Goal: Task Accomplishment & Management: Use online tool/utility

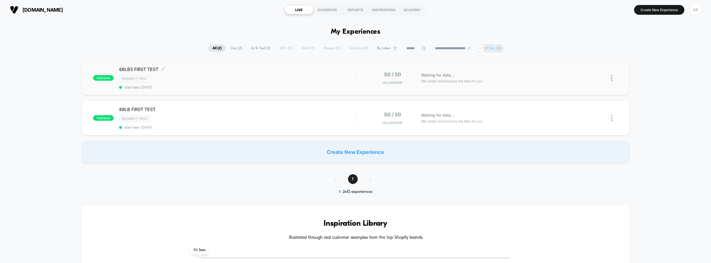
click at [171, 87] on span "start date: [DATE]" at bounding box center [237, 87] width 236 height 4
click at [612, 83] on div at bounding box center [614, 77] width 7 height 13
click at [583, 85] on div "Preview Link" at bounding box center [583, 84] width 50 height 13
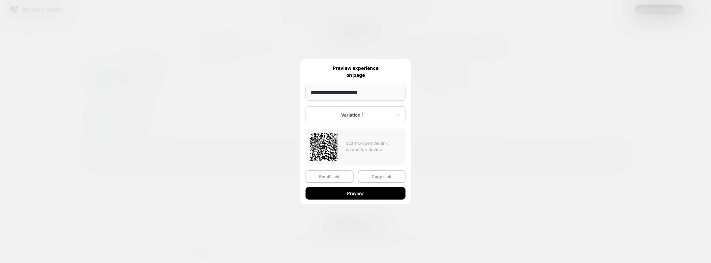
click at [384, 88] on input "**********" at bounding box center [356, 92] width 100 height 16
drag, startPoint x: 379, startPoint y: 89, endPoint x: 293, endPoint y: 90, distance: 86.7
click at [611, 84] on div "**********" at bounding box center [614, 77] width 7 height 13
click at [379, 107] on div "Variation 1" at bounding box center [356, 114] width 100 height 17
click at [364, 143] on div "Control" at bounding box center [355, 144] width 94 height 10
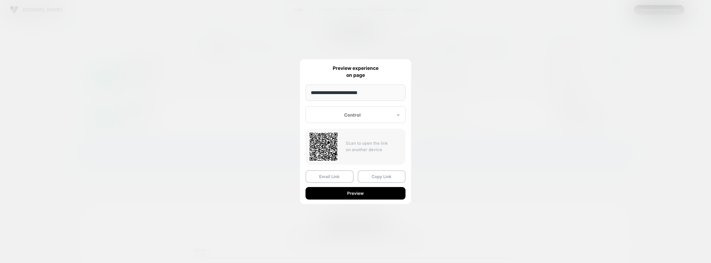
click at [371, 115] on div at bounding box center [352, 115] width 82 height 6
click at [367, 136] on div "Variation 1" at bounding box center [355, 134] width 94 height 10
click at [372, 123] on div "**********" at bounding box center [355, 131] width 111 height 144
click at [373, 116] on div at bounding box center [352, 115] width 82 height 6
click at [361, 92] on input "**********" at bounding box center [356, 92] width 100 height 16
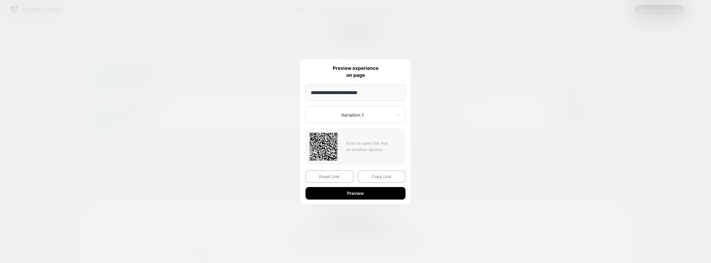
click at [366, 90] on input "**********" at bounding box center [356, 92] width 100 height 16
click at [373, 80] on div "**********" at bounding box center [355, 131] width 111 height 144
click at [371, 118] on div "Variation 1" at bounding box center [356, 114] width 100 height 17
click at [368, 142] on div "Control" at bounding box center [355, 144] width 94 height 10
click at [358, 191] on button "Preview" at bounding box center [356, 193] width 100 height 13
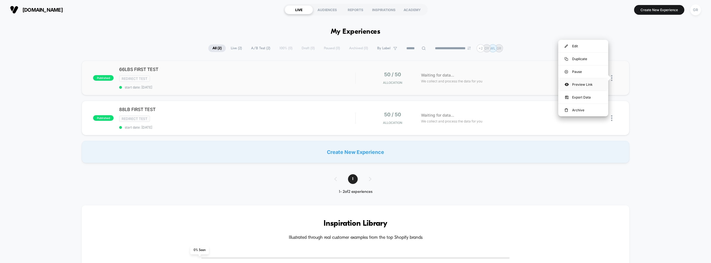
click at [587, 87] on div "Preview Link" at bounding box center [583, 84] width 50 height 13
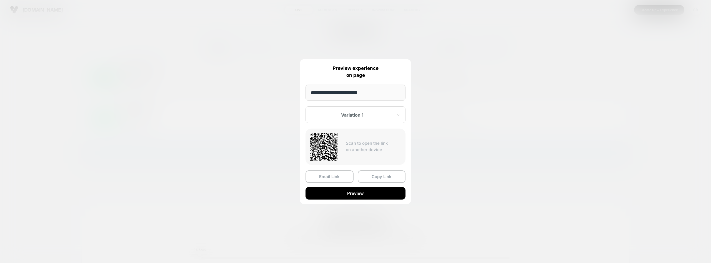
click at [367, 116] on div at bounding box center [352, 115] width 82 height 6
click at [356, 143] on div "Control" at bounding box center [355, 144] width 94 height 10
click at [354, 194] on button "Preview" at bounding box center [356, 193] width 100 height 13
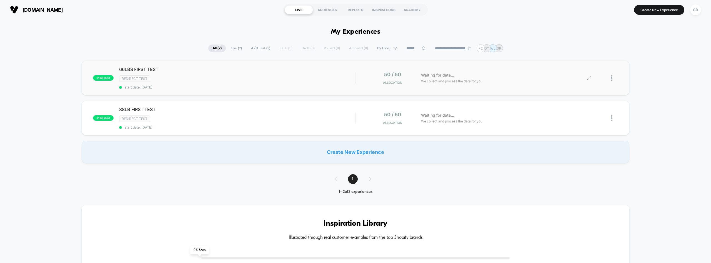
click at [610, 80] on div at bounding box center [603, 77] width 29 height 13
click at [250, 49] on span "A/B Test ( 2 )" at bounding box center [261, 48] width 28 height 8
click at [235, 51] on span "Live ( 2 )" at bounding box center [235, 48] width 19 height 8
click at [213, 47] on span "All ( 2 )" at bounding box center [217, 48] width 18 height 8
click at [247, 48] on span "A/B Test ( 2 )" at bounding box center [261, 48] width 28 height 8
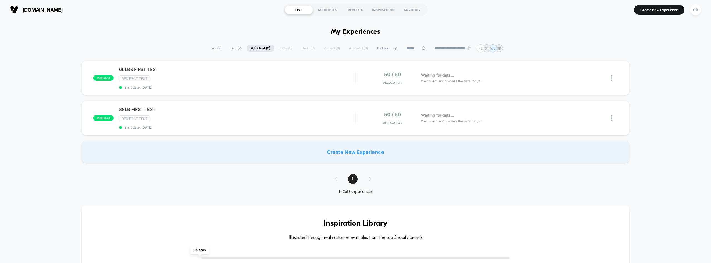
drag, startPoint x: 233, startPoint y: 50, endPoint x: 221, endPoint y: 49, distance: 12.2
click at [231, 50] on span "Live ( 2 )" at bounding box center [235, 48] width 19 height 8
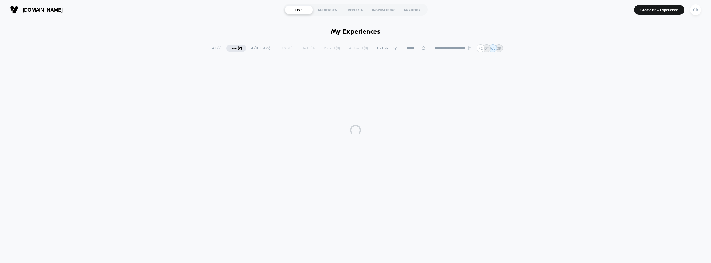
click at [216, 49] on span "All ( 2 )" at bounding box center [217, 48] width 18 height 8
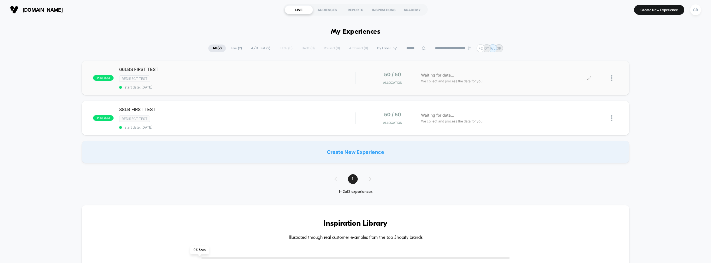
click at [609, 76] on div at bounding box center [603, 77] width 29 height 13
click at [587, 79] on icon at bounding box center [589, 78] width 4 height 4
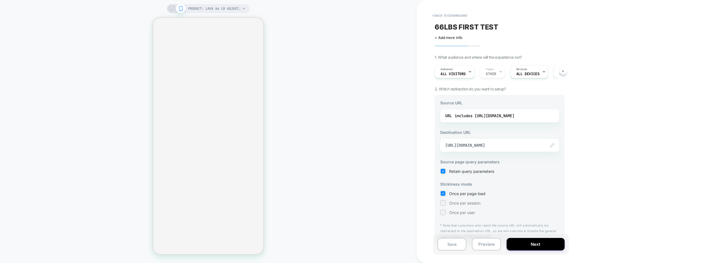
click at [507, 149] on div "Link to [URL][DOMAIN_NAME]" at bounding box center [499, 145] width 119 height 13
click at [513, 110] on div "URL includes [URL][DOMAIN_NAME]" at bounding box center [499, 115] width 119 height 13
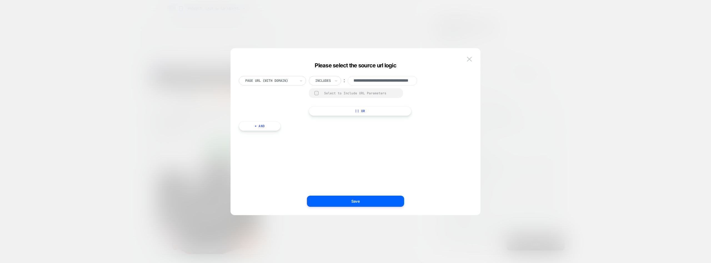
click at [468, 57] on img at bounding box center [469, 59] width 5 height 5
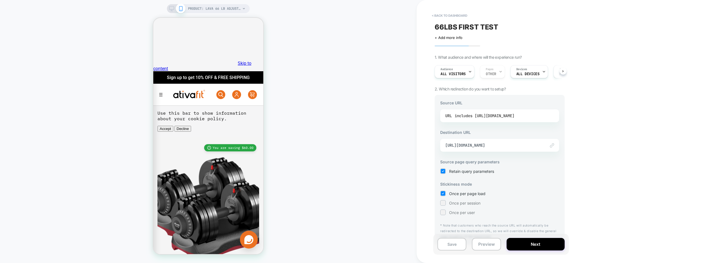
click at [506, 116] on div "includes [URL][DOMAIN_NAME]" at bounding box center [485, 115] width 60 height 8
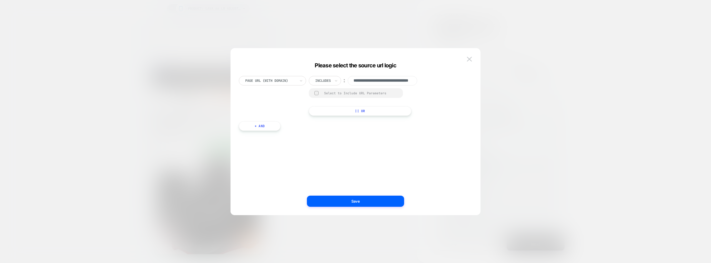
click at [317, 95] on div at bounding box center [316, 93] width 4 height 4
click at [317, 95] on rect at bounding box center [316, 93] width 5 height 4
click at [345, 106] on button "|| Or" at bounding box center [360, 110] width 103 height 9
click at [471, 57] on img at bounding box center [469, 59] width 5 height 5
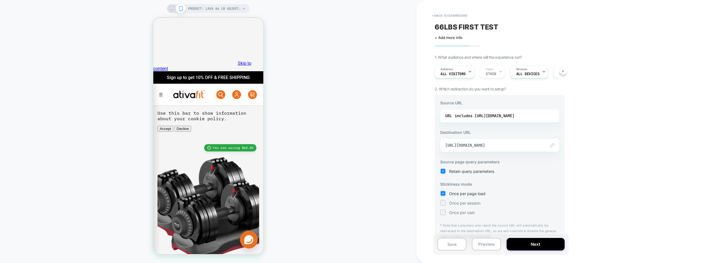
drag, startPoint x: 370, startPoint y: 137, endPoint x: 368, endPoint y: 134, distance: 3.1
click at [441, 17] on button "< back to dashboard" at bounding box center [449, 15] width 41 height 9
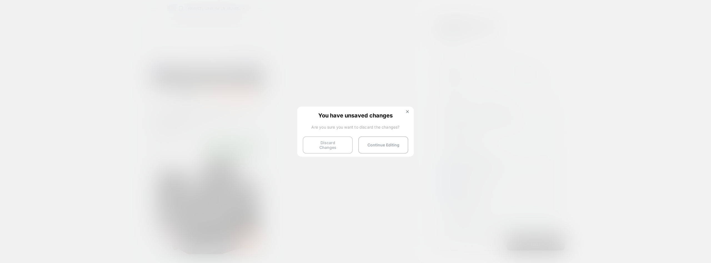
click at [348, 143] on button "Discard Changes" at bounding box center [328, 144] width 50 height 17
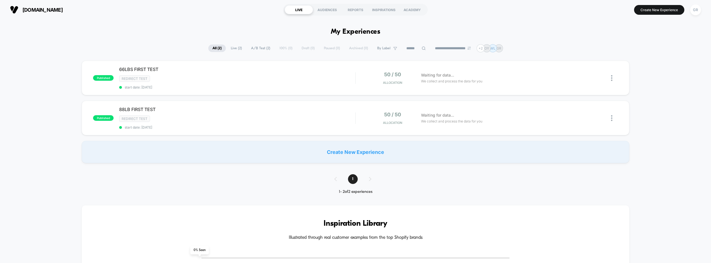
click at [467, 49] on select "**********" at bounding box center [453, 48] width 45 height 4
click at [317, 79] on div "Redirect Test" at bounding box center [237, 78] width 236 height 6
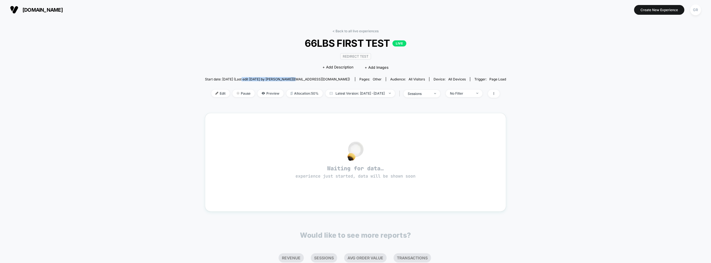
drag, startPoint x: 260, startPoint y: 78, endPoint x: 313, endPoint y: 79, distance: 52.8
click at [312, 79] on span "Start date: [DATE] (Last edit [DATE] by [PERSON_NAME][EMAIL_ADDRESS][DOMAIN_NAM…" at bounding box center [277, 79] width 145 height 4
click at [315, 80] on span "Start date: [DATE] (Last edit [DATE] by [PERSON_NAME][EMAIL_ADDRESS][DOMAIN_NAM…" at bounding box center [277, 79] width 145 height 4
click at [212, 96] on span "Edit" at bounding box center [220, 93] width 18 height 8
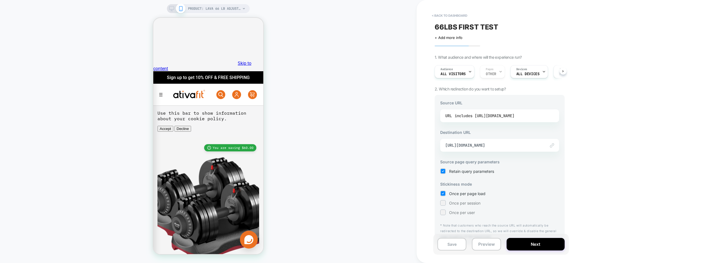
click at [490, 113] on div "includes [URL][DOMAIN_NAME]" at bounding box center [485, 115] width 60 height 8
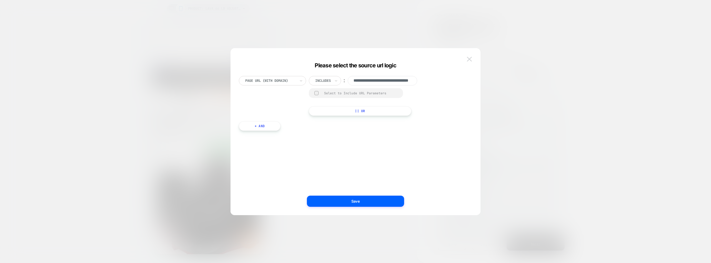
click at [469, 56] on button at bounding box center [469, 59] width 8 height 8
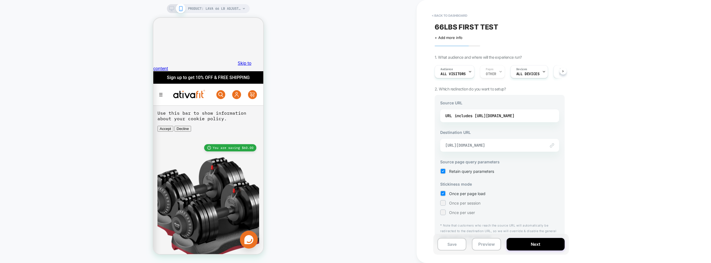
click at [529, 145] on span "[URL][DOMAIN_NAME]" at bounding box center [492, 145] width 95 height 5
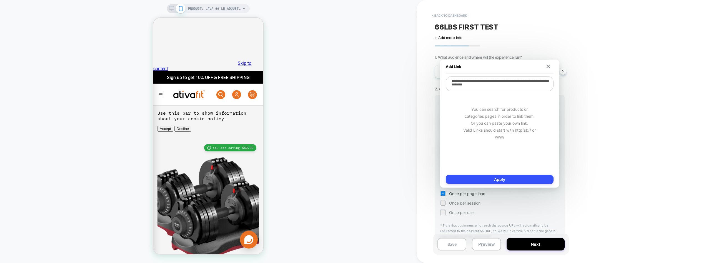
click at [546, 70] on div "Add Link" at bounding box center [500, 66] width 108 height 14
click at [546, 69] on div "Add Link" at bounding box center [500, 66] width 108 height 14
click at [547, 67] on img at bounding box center [548, 66] width 4 height 4
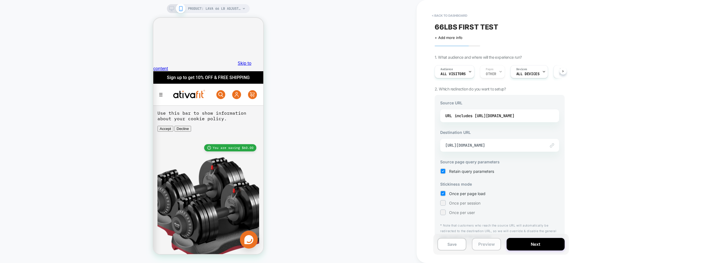
click at [483, 244] on button "Preview" at bounding box center [486, 244] width 29 height 13
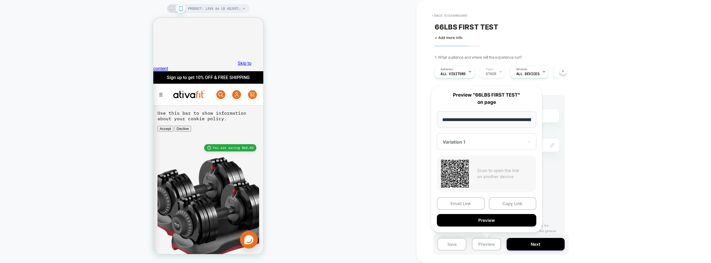
click at [476, 142] on div at bounding box center [483, 142] width 81 height 6
click at [478, 138] on div "Variation 1" at bounding box center [486, 141] width 99 height 17
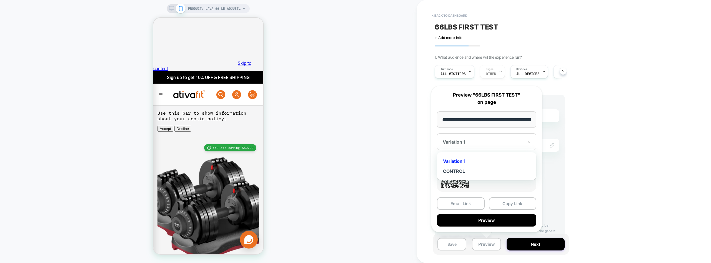
drag, startPoint x: 471, startPoint y: 171, endPoint x: 472, endPoint y: 162, distance: 9.6
click at [470, 171] on div "CONTROL" at bounding box center [487, 171] width 94 height 10
click at [484, 142] on div at bounding box center [483, 142] width 81 height 6
click at [477, 157] on div "Variation 1" at bounding box center [487, 161] width 94 height 10
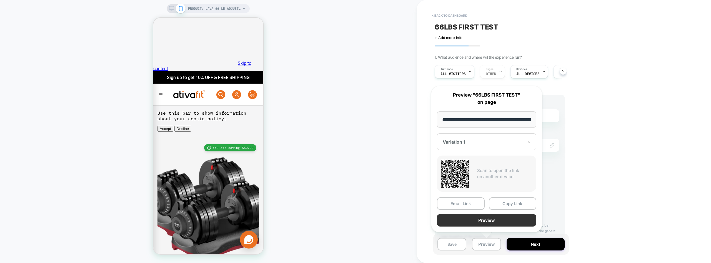
click at [474, 218] on button "Preview" at bounding box center [486, 220] width 99 height 13
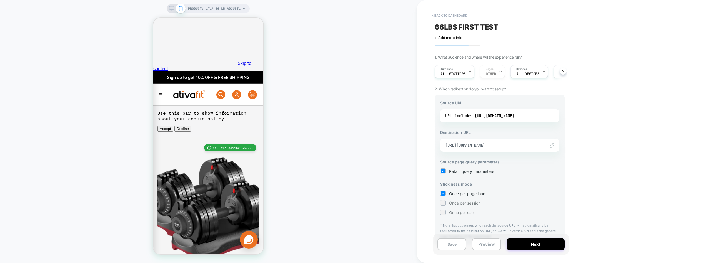
click at [473, 139] on div "Source URL URL includes [URL][DOMAIN_NAME] Destination URL Link to [URL][DOMAIN…" at bounding box center [500, 170] width 130 height 150
click at [483, 244] on button "Preview" at bounding box center [486, 244] width 29 height 13
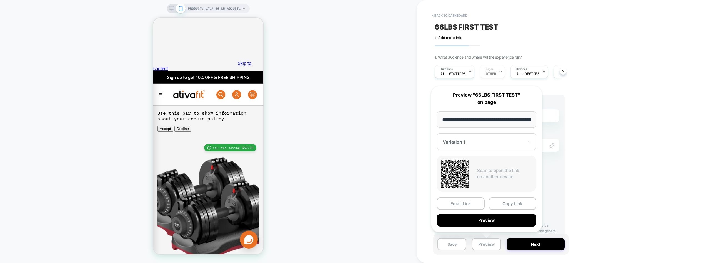
click at [483, 147] on div "Variation 1" at bounding box center [486, 141] width 99 height 17
click at [479, 169] on div "CONTROL" at bounding box center [487, 171] width 94 height 10
click at [474, 220] on button "Preview" at bounding box center [486, 220] width 99 height 13
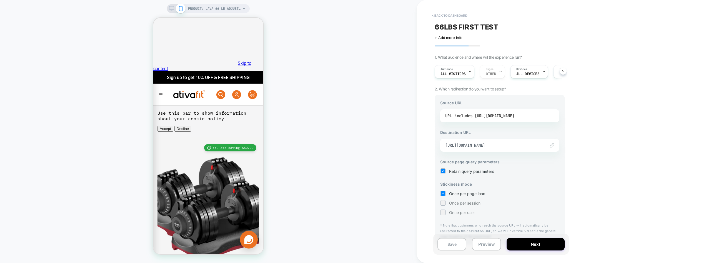
click at [511, 118] on div "includes [URL][DOMAIN_NAME]" at bounding box center [485, 115] width 60 height 8
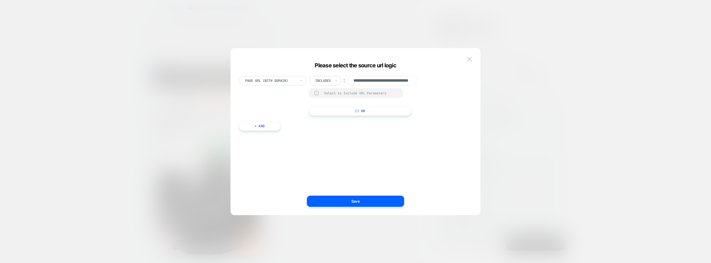
scroll to position [0, 33]
drag, startPoint x: 388, startPoint y: 79, endPoint x: 430, endPoint y: 79, distance: 42.0
click at [430, 79] on div "**********" at bounding box center [353, 96] width 228 height 40
click at [436, 88] on div "**********" at bounding box center [353, 96] width 228 height 40
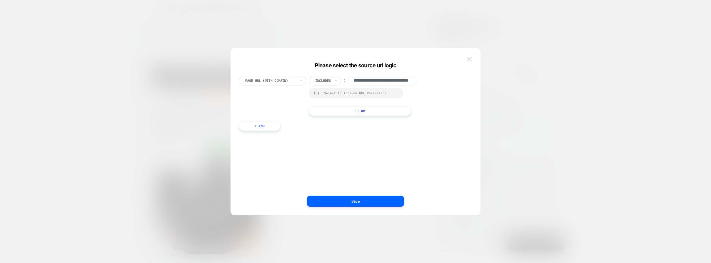
click at [469, 59] on img at bounding box center [469, 59] width 5 height 5
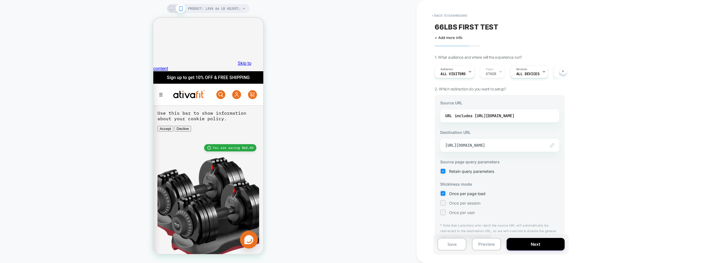
click at [479, 110] on div "URL includes [URL][DOMAIN_NAME]" at bounding box center [499, 115] width 119 height 13
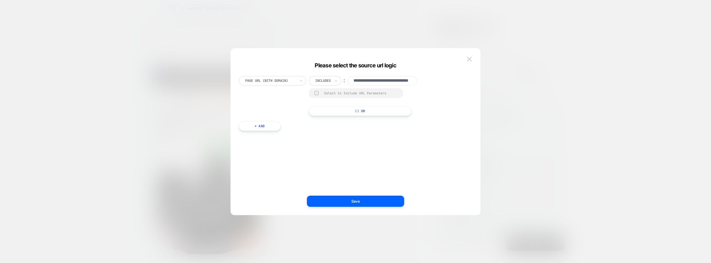
click at [368, 109] on button "|| Or" at bounding box center [360, 110] width 103 height 9
click at [381, 93] on input at bounding box center [382, 93] width 69 height 9
paste input "**********"
drag, startPoint x: 396, startPoint y: 98, endPoint x: 286, endPoint y: 101, distance: 110.3
click at [286, 101] on div "**********" at bounding box center [353, 102] width 228 height 53
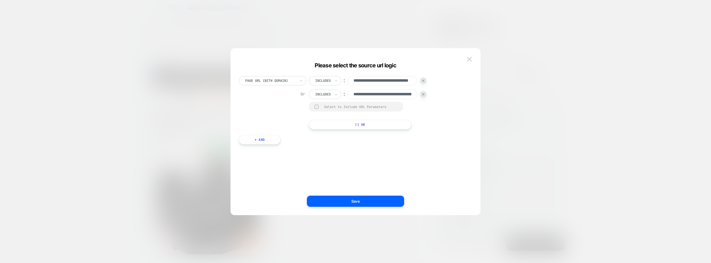
type input "**********"
click at [443, 125] on div "**********" at bounding box center [353, 102] width 228 height 53
drag, startPoint x: 370, startPoint y: 96, endPoint x: 462, endPoint y: 96, distance: 92.2
click at [461, 96] on div "**********" at bounding box center [353, 102] width 228 height 53
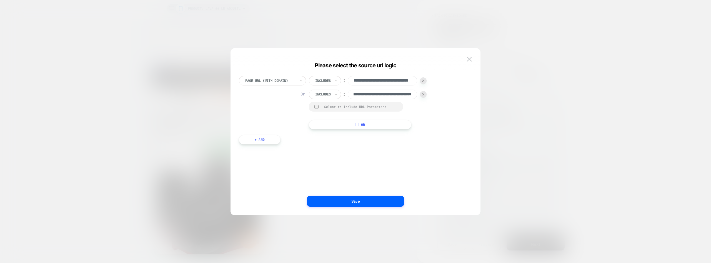
scroll to position [0, 0]
drag, startPoint x: 473, startPoint y: 110, endPoint x: 472, endPoint y: 108, distance: 3.0
click at [473, 109] on div "**********" at bounding box center [356, 134] width 250 height 161
drag, startPoint x: 374, startPoint y: 83, endPoint x: 448, endPoint y: 80, distance: 74.5
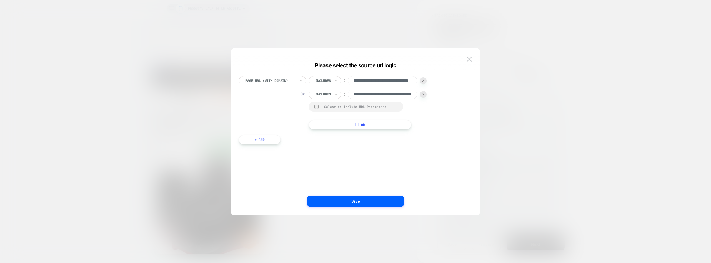
click at [448, 80] on div "**********" at bounding box center [353, 102] width 228 height 53
drag, startPoint x: 382, startPoint y: 91, endPoint x: 483, endPoint y: 87, distance: 101.2
click at [483, 87] on div "**********" at bounding box center [503, 131] width 136 height 263
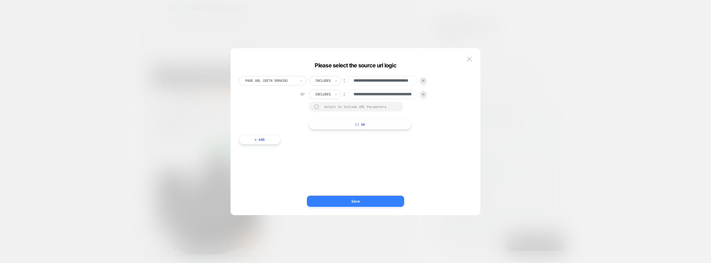
click at [386, 200] on button "Save" at bounding box center [355, 200] width 97 height 11
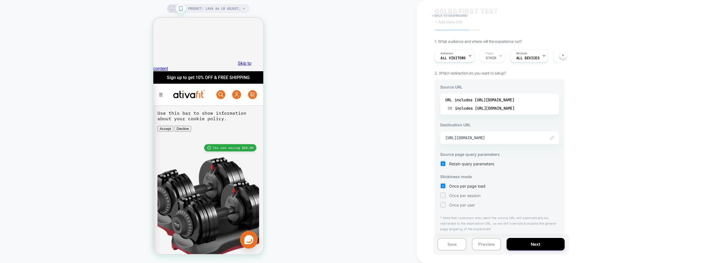
scroll to position [18, 0]
click at [484, 246] on button "Preview" at bounding box center [486, 244] width 29 height 13
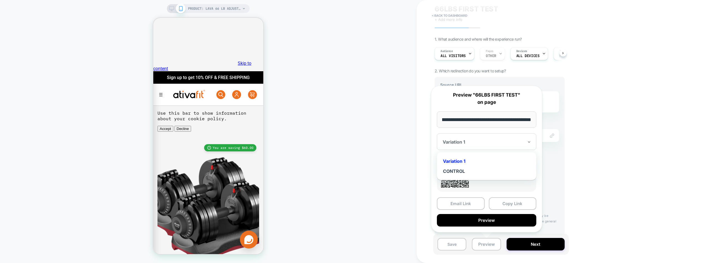
scroll to position [0, 0]
click at [477, 140] on div at bounding box center [483, 142] width 81 height 6
click at [497, 97] on p "Preview "66LBS FIRST TEST" on page" at bounding box center [486, 98] width 99 height 14
click at [559, 189] on div "Once per page load Once per session Once per user" at bounding box center [499, 193] width 119 height 24
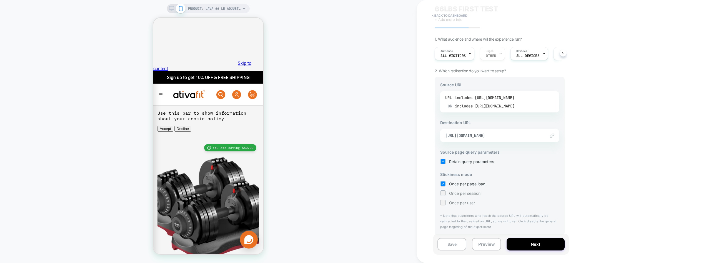
click at [484, 101] on div "includes [URL][DOMAIN_NAME]" at bounding box center [485, 97] width 60 height 8
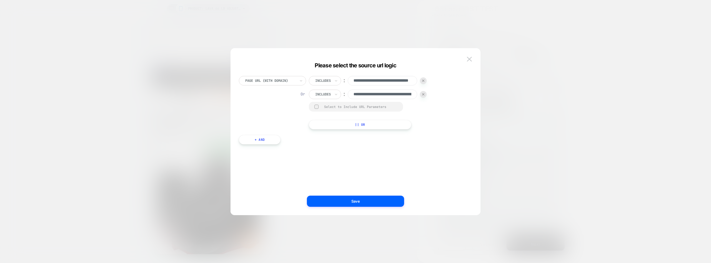
click at [467, 58] on button at bounding box center [469, 59] width 8 height 8
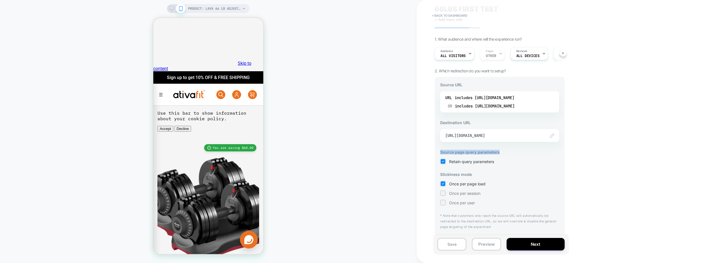
drag, startPoint x: 439, startPoint y: 148, endPoint x: 509, endPoint y: 148, distance: 70.0
click at [509, 148] on div "Source URL URL includes [URL][DOMAIN_NAME] OR includes [URL][DOMAIN_NAME] Desti…" at bounding box center [500, 156] width 130 height 158
click at [484, 162] on span "Retain query parameters" at bounding box center [471, 161] width 45 height 5
click at [483, 161] on span "Retain query parameters" at bounding box center [471, 161] width 45 height 5
click at [524, 147] on div "Source URL URL includes [URL][DOMAIN_NAME] OR includes [URL][DOMAIN_NAME] Desti…" at bounding box center [500, 156] width 130 height 158
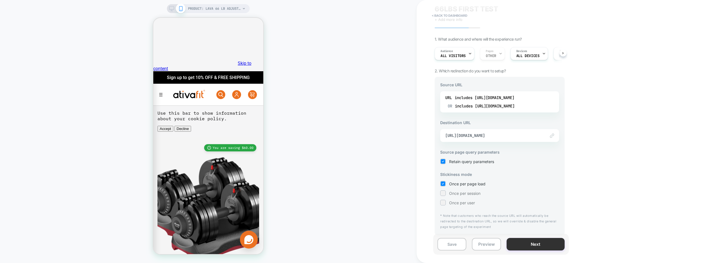
click at [530, 245] on button "Next" at bounding box center [536, 244] width 58 height 13
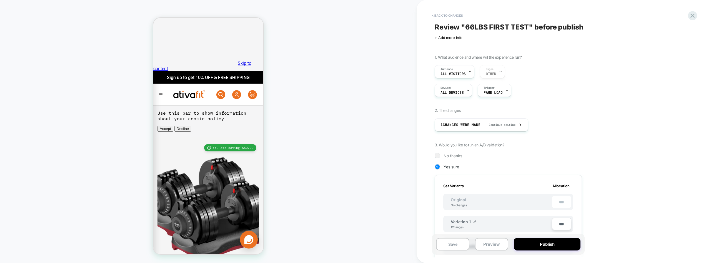
scroll to position [0, 1]
click at [530, 245] on button "Publish" at bounding box center [547, 244] width 67 height 13
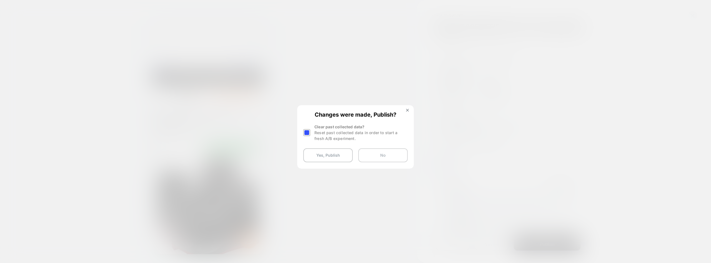
click at [383, 150] on button "No" at bounding box center [382, 155] width 49 height 14
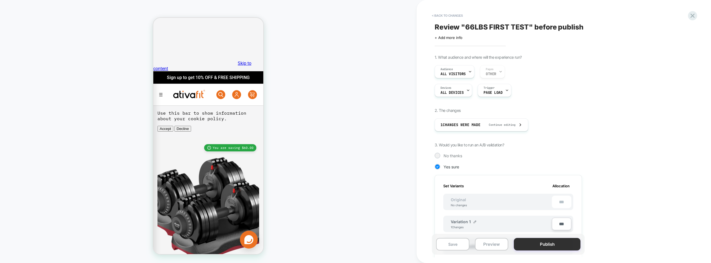
click at [539, 246] on button "Publish" at bounding box center [547, 244] width 67 height 13
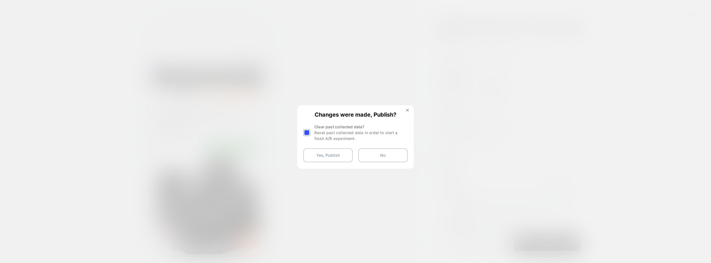
click at [326, 132] on div "Reset past collected data in order to start a fresh A/B experiment." at bounding box center [360, 135] width 93 height 12
drag, startPoint x: 308, startPoint y: 131, endPoint x: 310, endPoint y: 134, distance: 3.6
click at [308, 131] on div at bounding box center [306, 132] width 7 height 7
click at [342, 149] on button "Yes, Publish" at bounding box center [327, 155] width 49 height 14
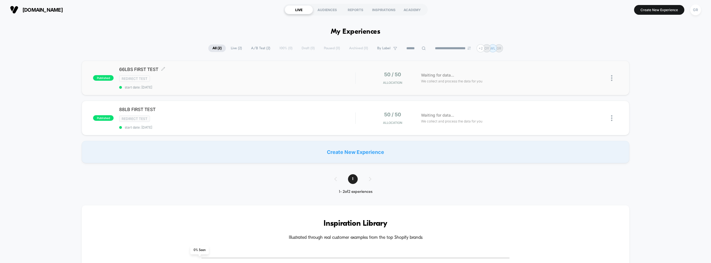
click at [255, 82] on div "66LBS FIRST TEST Click to edit experience details Click to edit experience deta…" at bounding box center [237, 77] width 236 height 23
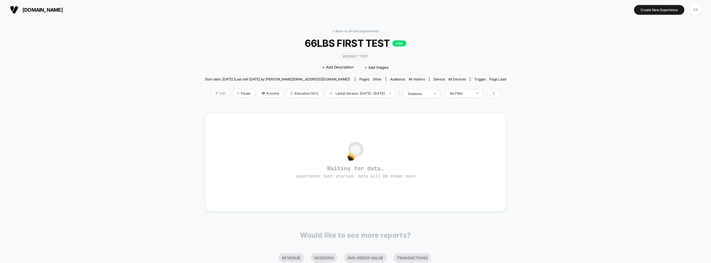
click at [213, 96] on span "Edit" at bounding box center [220, 93] width 18 height 8
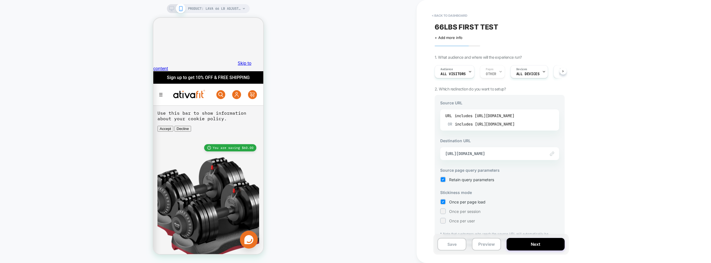
click at [472, 117] on div "includes [URL][DOMAIN_NAME]" at bounding box center [485, 115] width 60 height 8
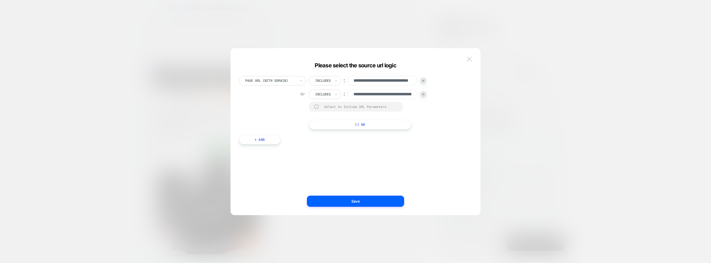
click at [472, 58] on button at bounding box center [469, 59] width 8 height 8
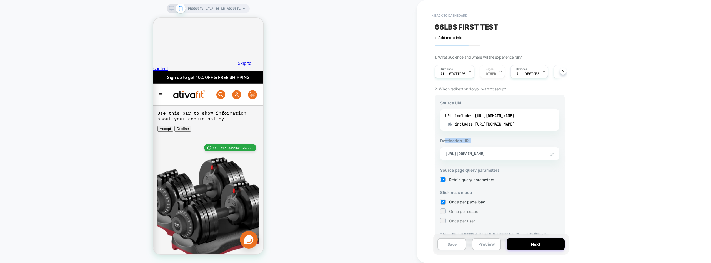
drag, startPoint x: 445, startPoint y: 141, endPoint x: 485, endPoint y: 140, distance: 40.6
click at [479, 140] on h3 "Destination URL" at bounding box center [499, 140] width 119 height 5
click at [500, 153] on span "[URL][DOMAIN_NAME]" at bounding box center [492, 153] width 95 height 5
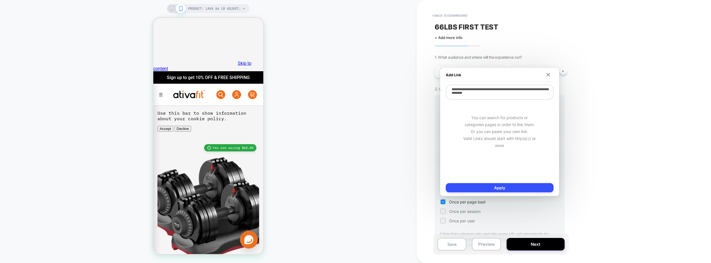
drag, startPoint x: 528, startPoint y: 96, endPoint x: 424, endPoint y: 77, distance: 105.3
click at [424, 77] on body "PRODUCT: Lava 66 Lb Adjustable Weight Dumbbell Set [66lbs] PRODUCT: Lava 66 Lb …" at bounding box center [355, 131] width 711 height 263
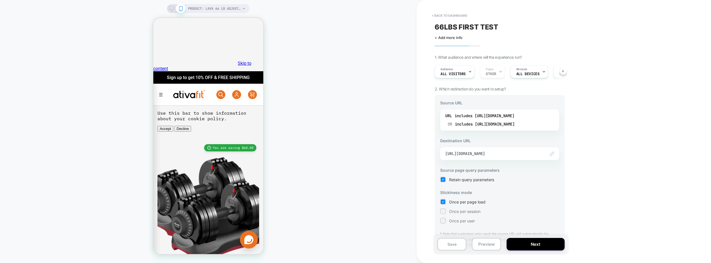
click at [516, 148] on div "Link to [URL][DOMAIN_NAME]" at bounding box center [499, 153] width 119 height 13
click at [514, 152] on span "[URL][DOMAIN_NAME]" at bounding box center [492, 153] width 95 height 5
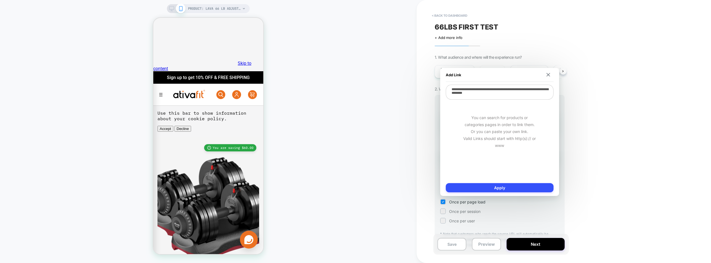
click at [523, 96] on textarea "**********" at bounding box center [500, 91] width 108 height 15
click at [531, 97] on textarea "**********" at bounding box center [500, 91] width 108 height 15
click at [589, 118] on div "< back to dashboard 66LBS FIRST TEST Click to edit experience details + Add mor…" at bounding box center [539, 131] width 244 height 263
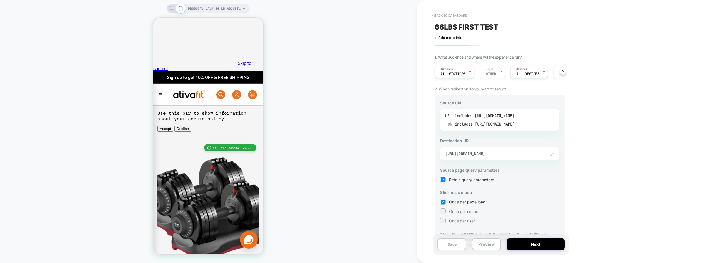
click at [508, 114] on div "includes [URL][DOMAIN_NAME]" at bounding box center [485, 115] width 60 height 8
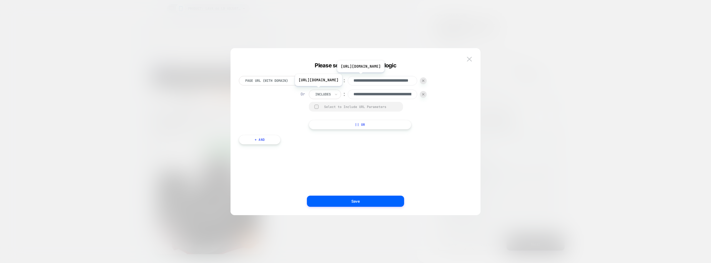
scroll to position [0, 33]
drag, startPoint x: 391, startPoint y: 81, endPoint x: 452, endPoint y: 82, distance: 61.1
click at [452, 83] on div "**********" at bounding box center [353, 102] width 228 height 53
click at [454, 98] on div "**********" at bounding box center [353, 102] width 228 height 53
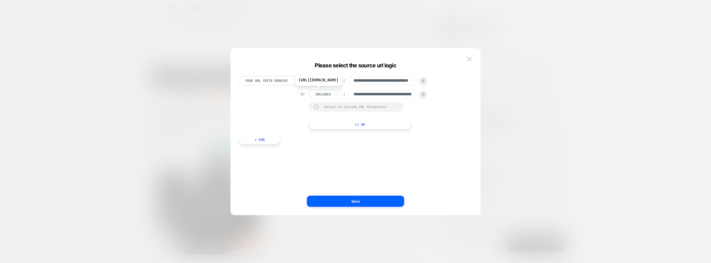
scroll to position [0, 124]
drag, startPoint x: 374, startPoint y: 91, endPoint x: 458, endPoint y: 90, distance: 84.7
click at [458, 90] on div "**********" at bounding box center [353, 102] width 228 height 53
click at [389, 95] on input "**********" at bounding box center [382, 93] width 69 height 9
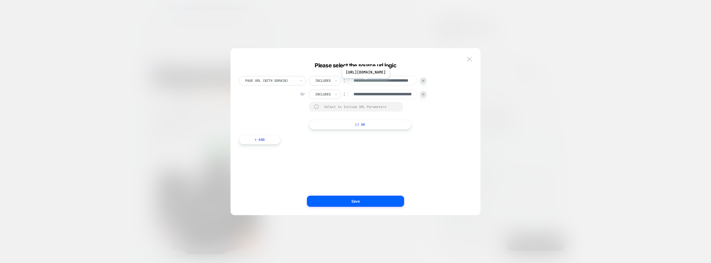
click at [388, 82] on input "**********" at bounding box center [382, 80] width 69 height 9
paste input "**********"
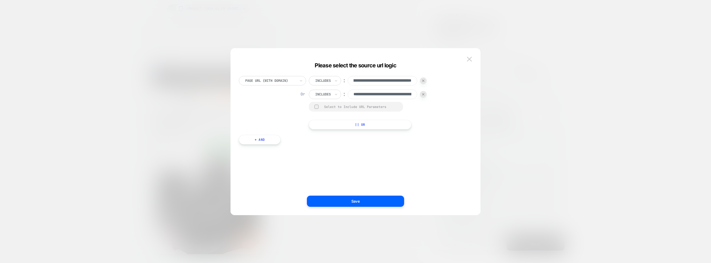
type input "**********"
click at [422, 92] on div at bounding box center [423, 94] width 7 height 7
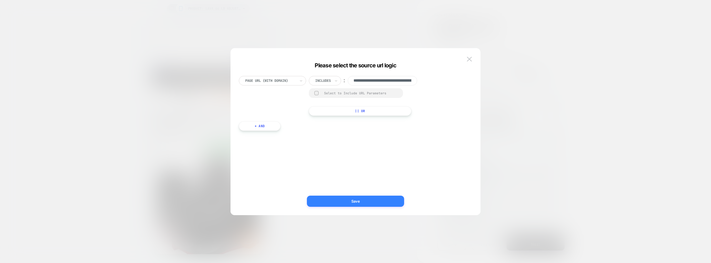
click at [386, 198] on button "Save" at bounding box center [355, 200] width 97 height 11
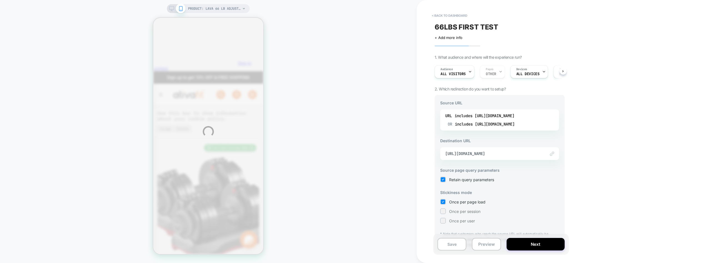
click at [475, 158] on div "PRODUCT: Lava 66 Lb Adjustable Dumbbell Set [lbs weight dt1166] PRODUCT: Lava 6…" at bounding box center [355, 131] width 711 height 263
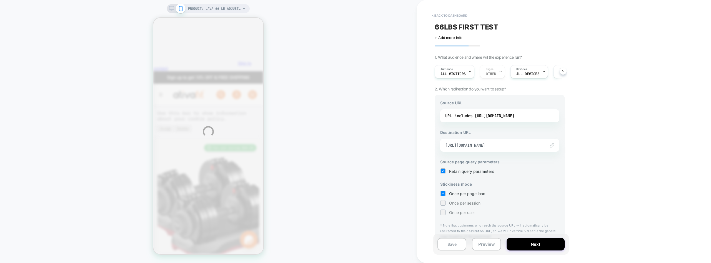
click at [503, 145] on div "PRODUCT: Lava 66 Lb Adjustable Dumbbell Set [lbs weight dt1166] PRODUCT: Lava 6…" at bounding box center [355, 131] width 711 height 263
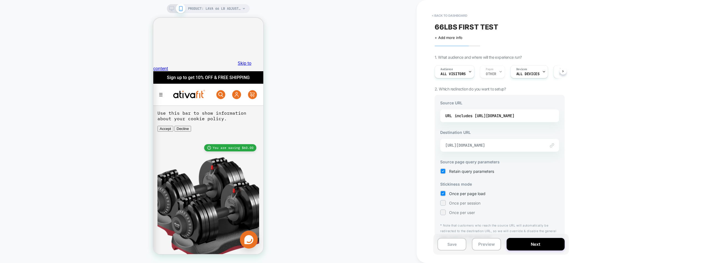
click at [504, 146] on span "[URL][DOMAIN_NAME]" at bounding box center [492, 145] width 95 height 5
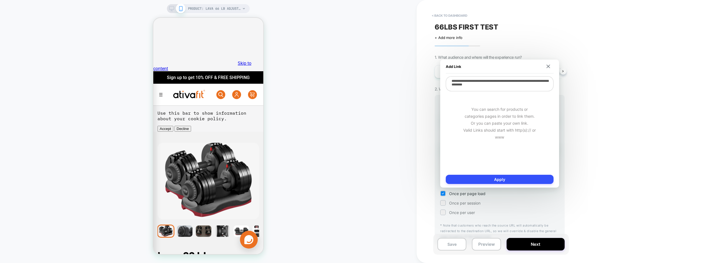
click at [507, 86] on textarea "**********" at bounding box center [500, 83] width 108 height 15
paste textarea
type textarea "**********"
click at [523, 182] on button "Apply" at bounding box center [500, 178] width 108 height 9
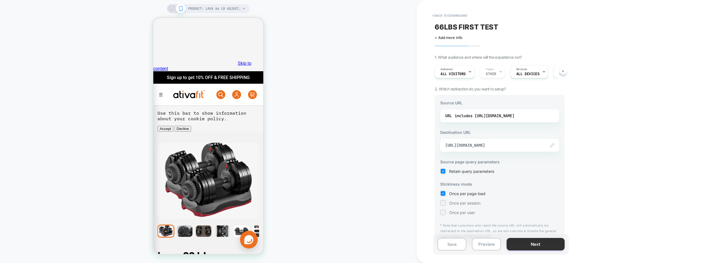
click at [537, 244] on button "Next" at bounding box center [536, 244] width 58 height 13
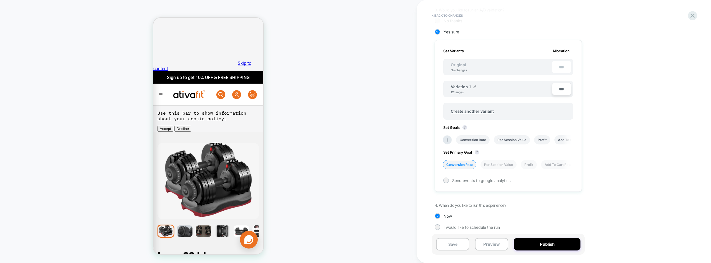
scroll to position [138, 0]
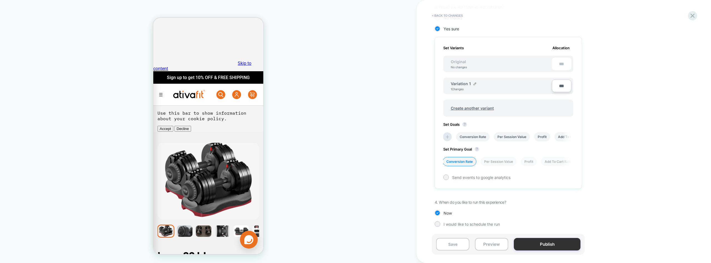
click at [546, 245] on button "Publish" at bounding box center [547, 244] width 67 height 13
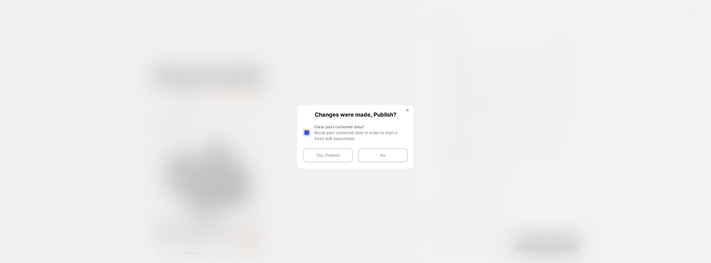
click at [334, 128] on div "Clear past collected data? Reset past collected data in order to start a fresh …" at bounding box center [360, 133] width 93 height 18
click at [311, 132] on div at bounding box center [307, 133] width 8 height 18
click at [309, 132] on div at bounding box center [306, 132] width 7 height 7
click at [324, 148] on button "Yes, Publish" at bounding box center [327, 155] width 49 height 14
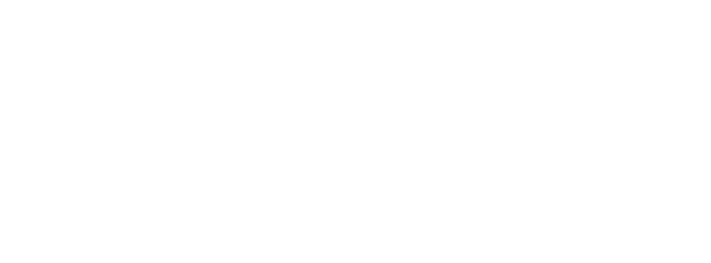
click at [327, 2] on html "Navigated to [DOMAIN_NAME] | No-code CRO for Shopify *" at bounding box center [355, 1] width 711 height 2
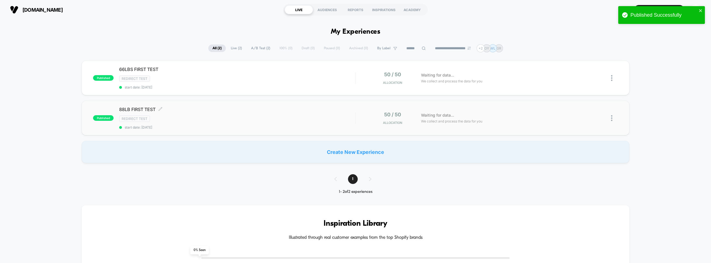
click at [246, 114] on div "88LB FIRST TEST Click to edit experience details Click to edit experience detai…" at bounding box center [237, 117] width 236 height 23
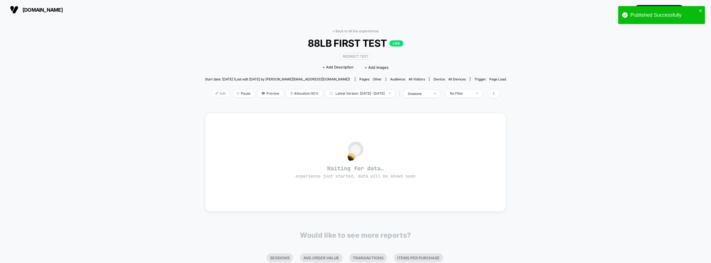
click at [212, 93] on span "Edit" at bounding box center [220, 93] width 18 height 8
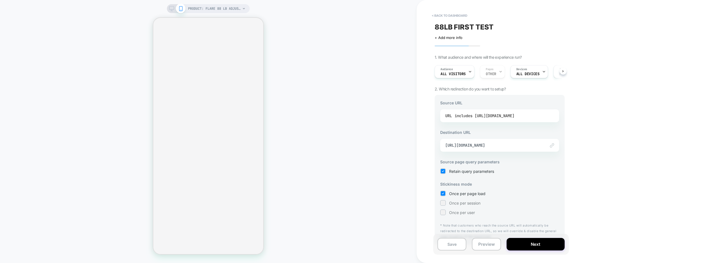
click at [461, 116] on div "includes [URL][DOMAIN_NAME]" at bounding box center [485, 115] width 60 height 8
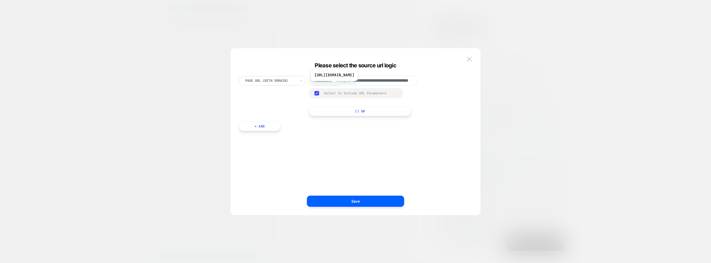
scroll to position [0, 33]
drag, startPoint x: 381, startPoint y: 83, endPoint x: 429, endPoint y: 85, distance: 48.1
click at [429, 85] on div "**********" at bounding box center [353, 96] width 228 height 40
click at [406, 84] on input "**********" at bounding box center [382, 80] width 69 height 9
click at [402, 84] on input "**********" at bounding box center [382, 80] width 69 height 9
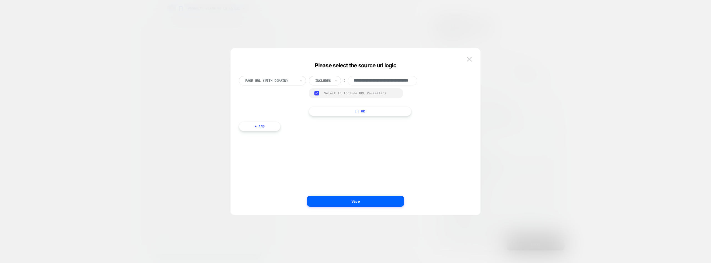
scroll to position [0, 0]
drag, startPoint x: 400, startPoint y: 97, endPoint x: 401, endPoint y: 87, distance: 9.5
click at [401, 96] on div "Group Select to Include URL Parameters" at bounding box center [356, 93] width 94 height 10
click at [402, 81] on input "**********" at bounding box center [382, 80] width 69 height 9
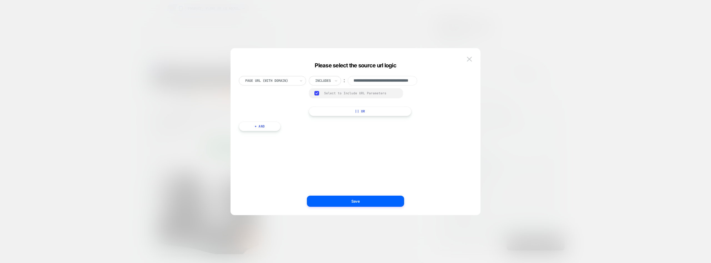
click at [360, 93] on div "Select to Include URL Parameters" at bounding box center [360, 93] width 73 height 4
click at [374, 199] on button "Save" at bounding box center [355, 200] width 97 height 11
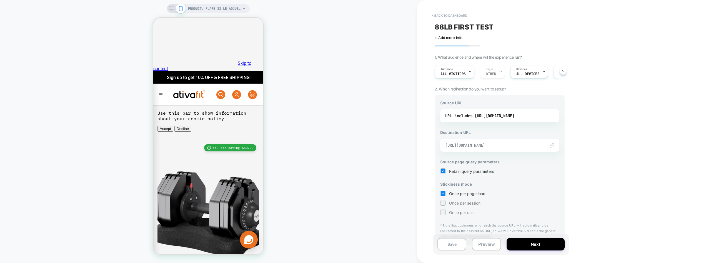
click at [494, 147] on span "[URL][DOMAIN_NAME]" at bounding box center [492, 145] width 95 height 5
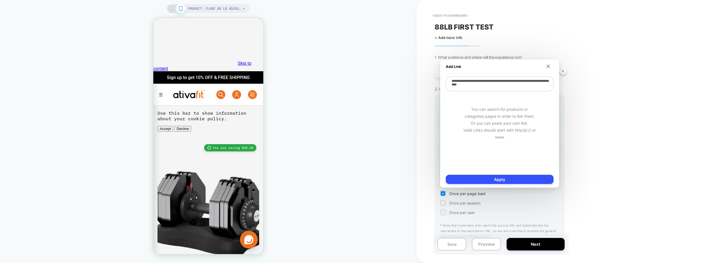
click at [509, 84] on textarea "**********" at bounding box center [500, 83] width 108 height 15
paste textarea
type textarea "*"
type textarea "**********"
type textarea "*"
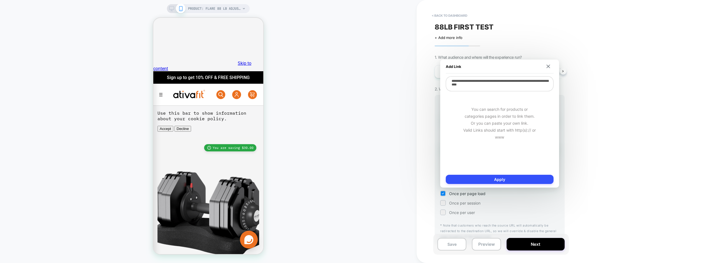
paste textarea
type textarea "**********"
type textarea "*"
type textarea "**********"
click at [519, 183] on button "Apply" at bounding box center [500, 178] width 108 height 9
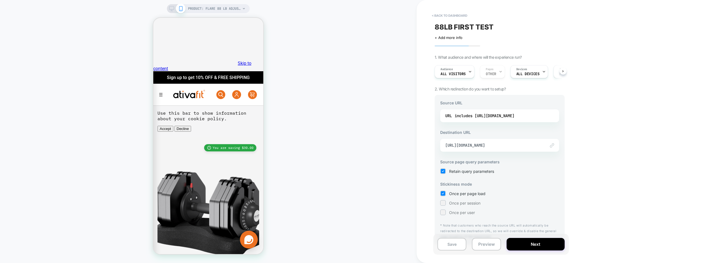
click at [500, 120] on div "URL includes [URL][DOMAIN_NAME]" at bounding box center [499, 115] width 119 height 13
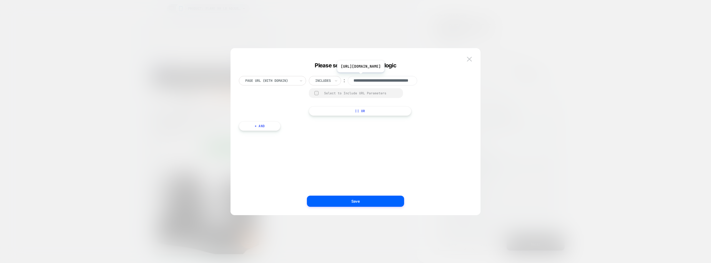
click at [398, 83] on input "**********" at bounding box center [382, 80] width 69 height 9
paste input "**********"
type input "**********"
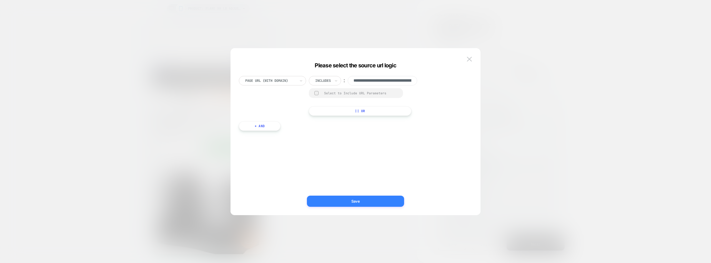
click at [386, 203] on button "Save" at bounding box center [355, 200] width 97 height 11
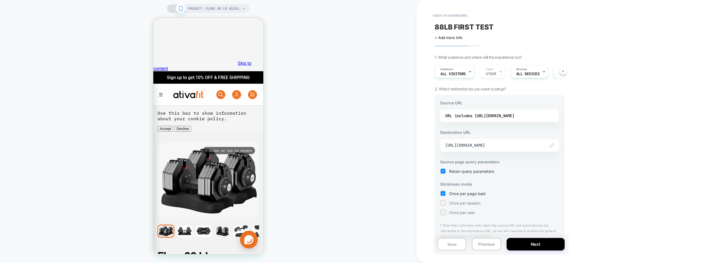
click at [488, 245] on button "Preview" at bounding box center [486, 244] width 29 height 13
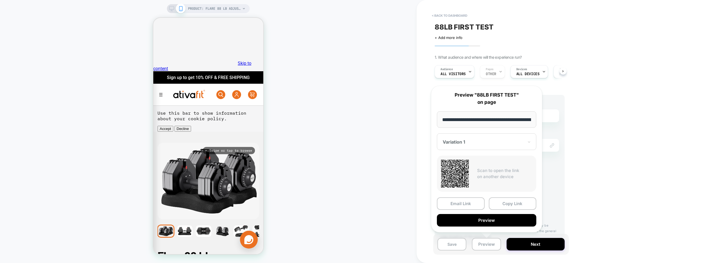
click at [479, 143] on div at bounding box center [483, 142] width 81 height 6
drag, startPoint x: 471, startPoint y: 168, endPoint x: 480, endPoint y: 151, distance: 19.6
click at [471, 168] on div "CONTROL" at bounding box center [487, 171] width 94 height 10
drag, startPoint x: 494, startPoint y: 117, endPoint x: 564, endPoint y: 119, distance: 70.0
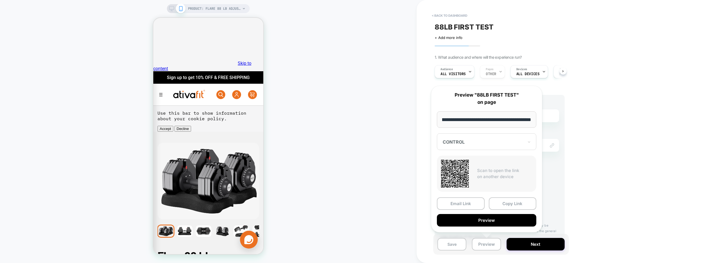
click at [568, 118] on body "PRODUCT: Flare 88 Lb Adjustable Dumbbell [lbs weight dt1188] PRODUCT: Flare 88 …" at bounding box center [355, 131] width 711 height 263
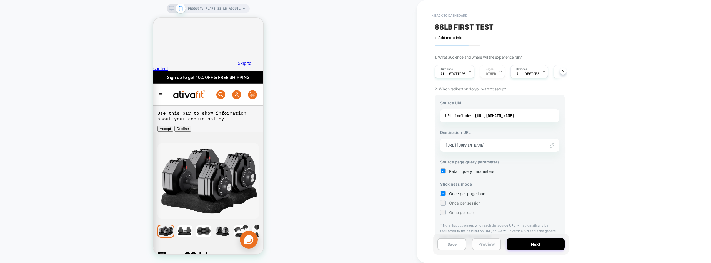
click at [487, 243] on button "Preview" at bounding box center [486, 244] width 29 height 13
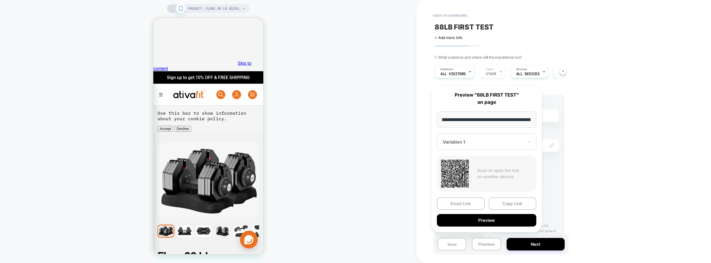
click at [494, 118] on input "**********" at bounding box center [486, 119] width 99 height 16
click at [486, 142] on div at bounding box center [483, 142] width 81 height 6
click at [478, 159] on div "Variation 1" at bounding box center [487, 161] width 94 height 10
click at [480, 149] on div "Variation 1" at bounding box center [486, 141] width 99 height 17
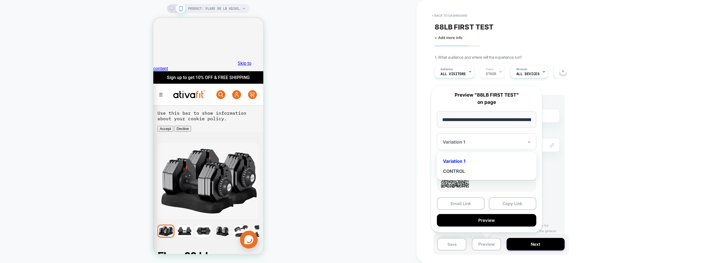
drag, startPoint x: 471, startPoint y: 173, endPoint x: 472, endPoint y: 159, distance: 13.7
click at [470, 173] on div "CONTROL" at bounding box center [487, 171] width 94 height 10
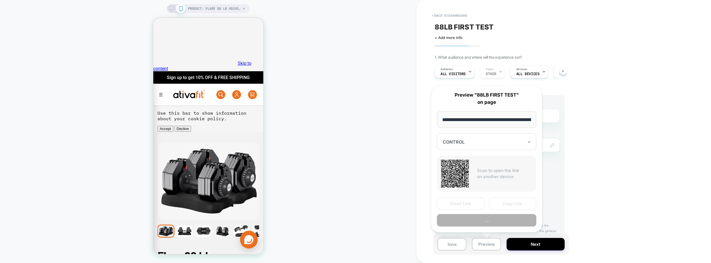
click at [477, 142] on div at bounding box center [483, 142] width 81 height 6
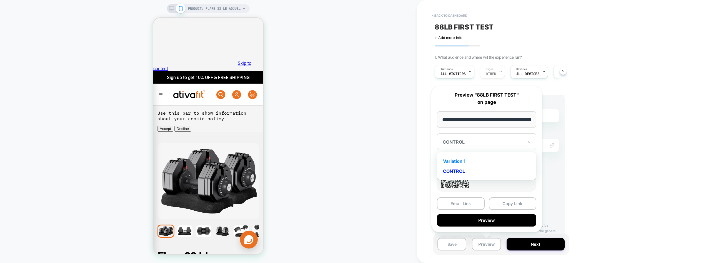
click at [467, 157] on div "Variation 1" at bounding box center [487, 161] width 94 height 10
drag, startPoint x: 477, startPoint y: 216, endPoint x: 462, endPoint y: 218, distance: 14.8
click at [462, 218] on button "Preview" at bounding box center [486, 220] width 99 height 13
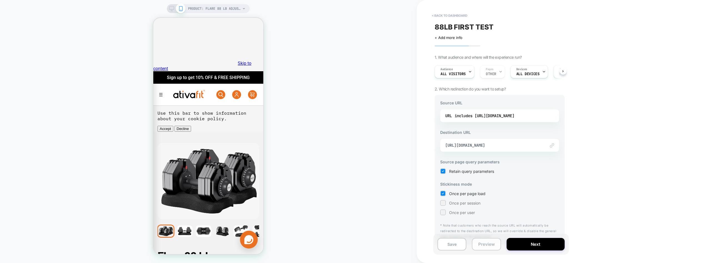
drag, startPoint x: 496, startPoint y: 249, endPoint x: 490, endPoint y: 238, distance: 12.6
click at [496, 249] on button "Preview" at bounding box center [486, 244] width 29 height 13
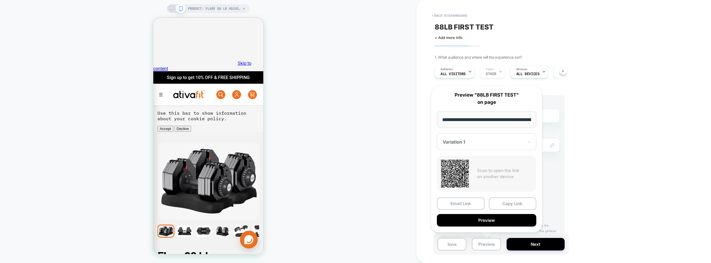
click at [488, 139] on div at bounding box center [483, 142] width 81 height 6
click at [478, 169] on div "CONTROL" at bounding box center [487, 171] width 94 height 10
click at [486, 222] on button "Preview" at bounding box center [486, 220] width 99 height 13
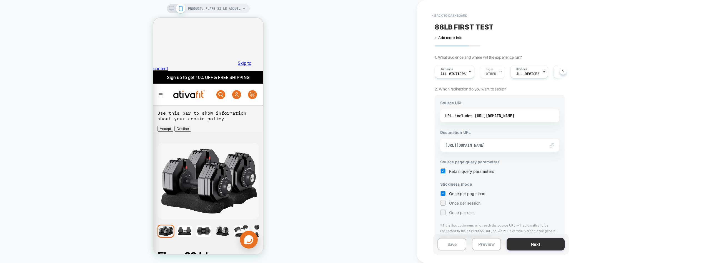
click at [529, 244] on button "Next" at bounding box center [536, 244] width 58 height 13
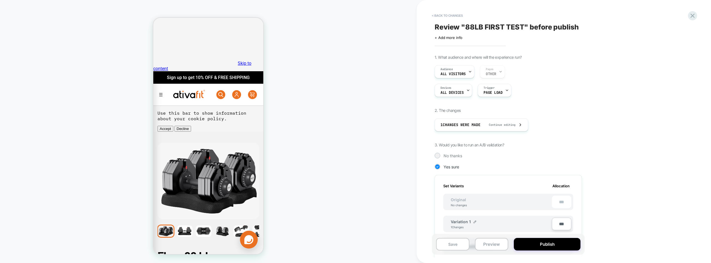
scroll to position [0, 1]
click at [542, 246] on button "Publish" at bounding box center [547, 244] width 67 height 13
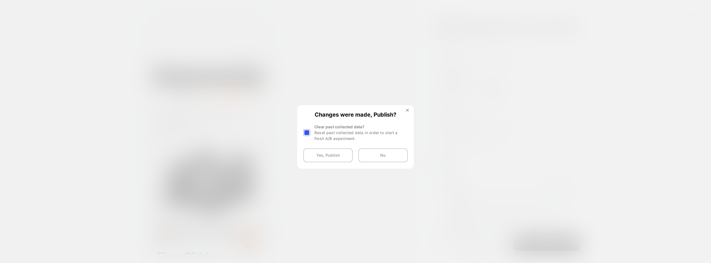
click at [309, 131] on div at bounding box center [306, 132] width 7 height 7
click at [331, 154] on button "Yes, Publish" at bounding box center [327, 155] width 49 height 14
